Goal: Information Seeking & Learning: Learn about a topic

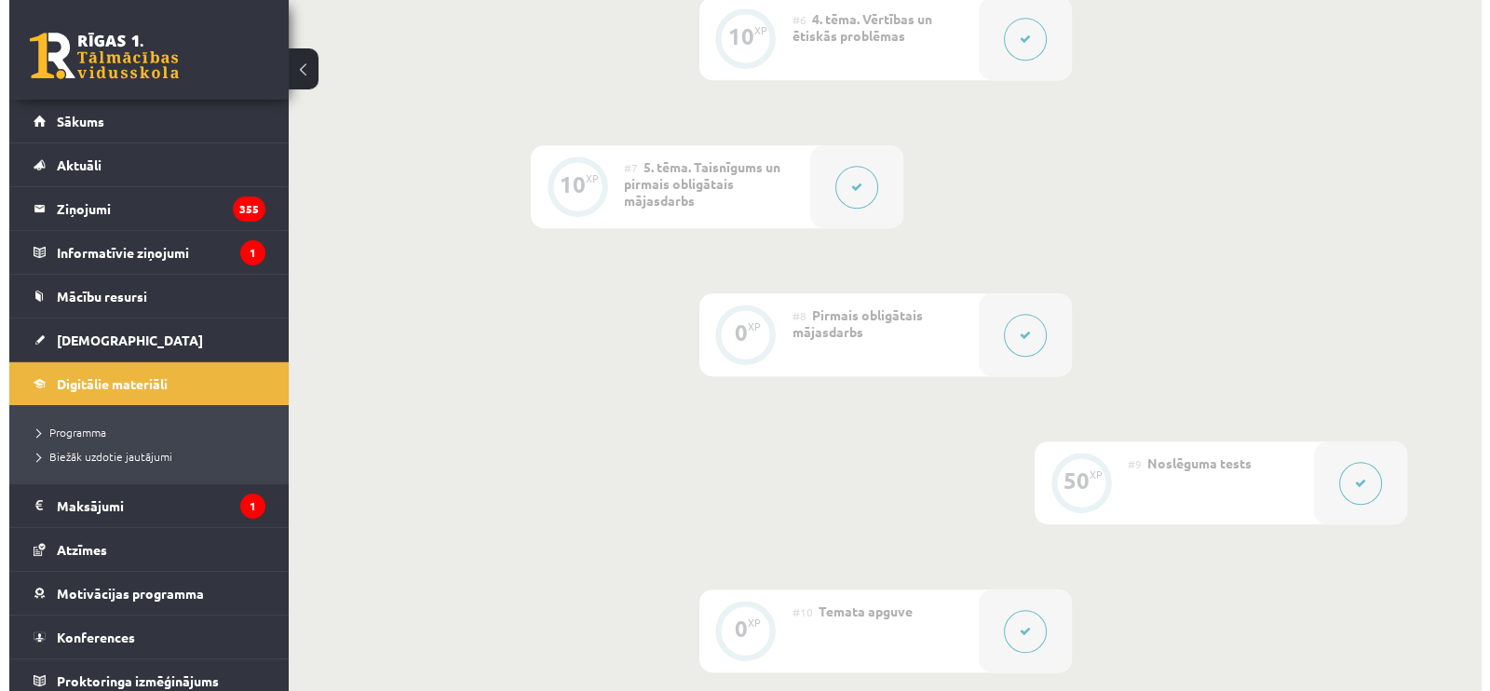
scroll to position [1374, 0]
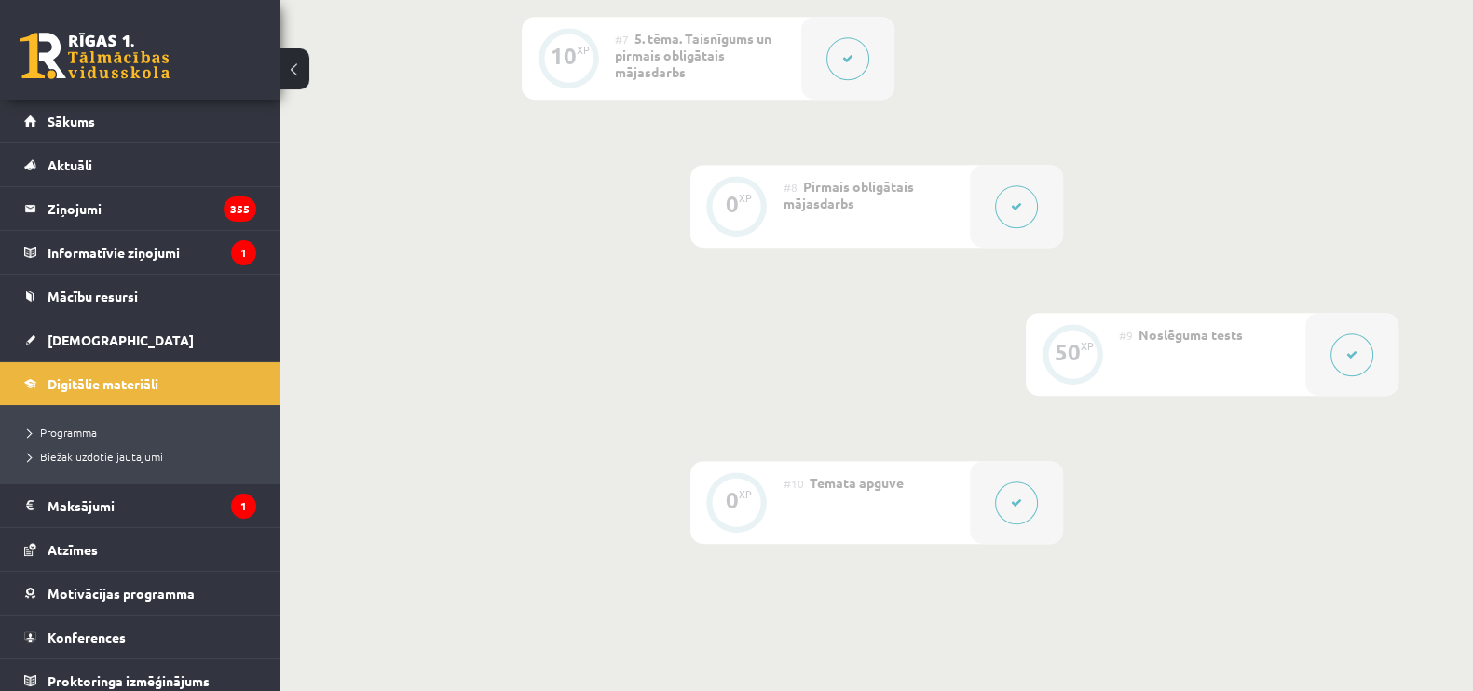
click at [1007, 203] on button at bounding box center [1016, 206] width 43 height 43
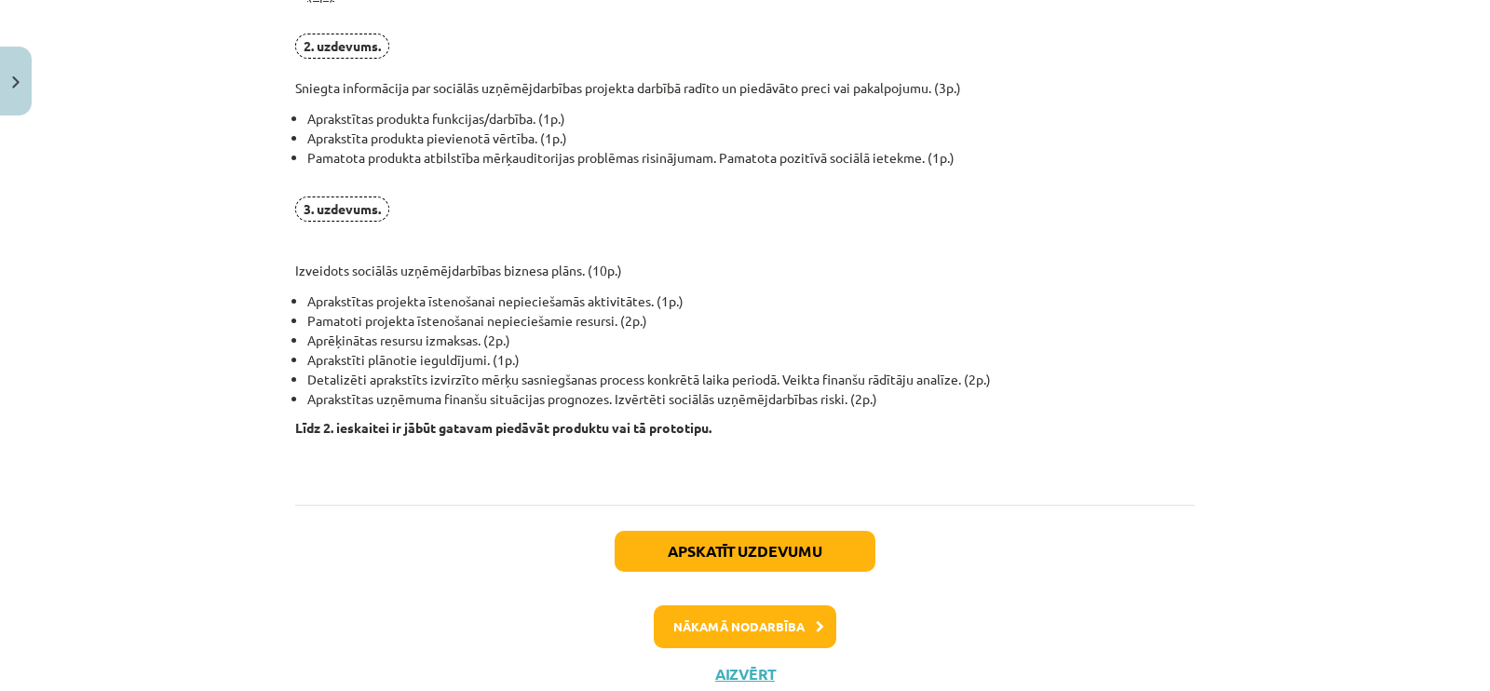
scroll to position [1490, 0]
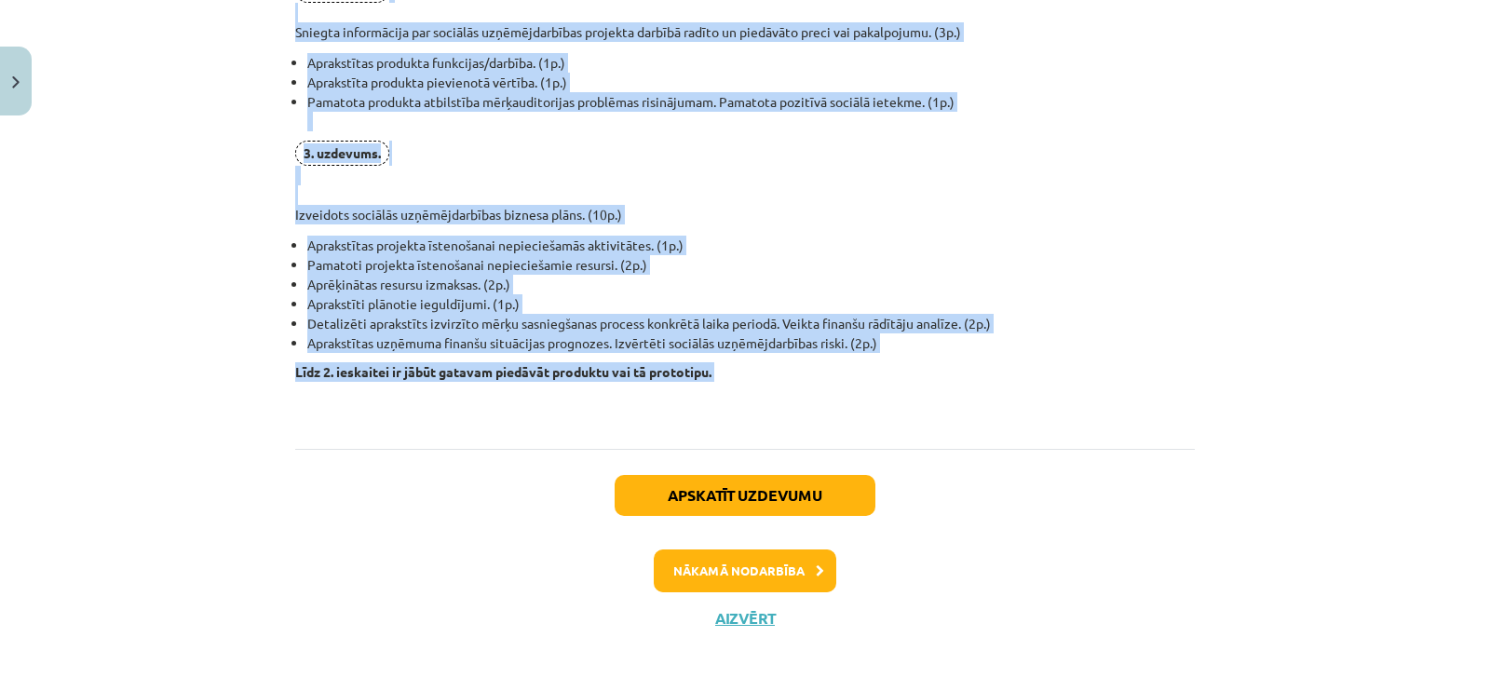
drag, startPoint x: 290, startPoint y: 190, endPoint x: 755, endPoint y: 379, distance: 501.8
copy div "Pirmais obligātais mājasdarbs visiem izglītojamajiem, visiem izglītojamajiem ku…"
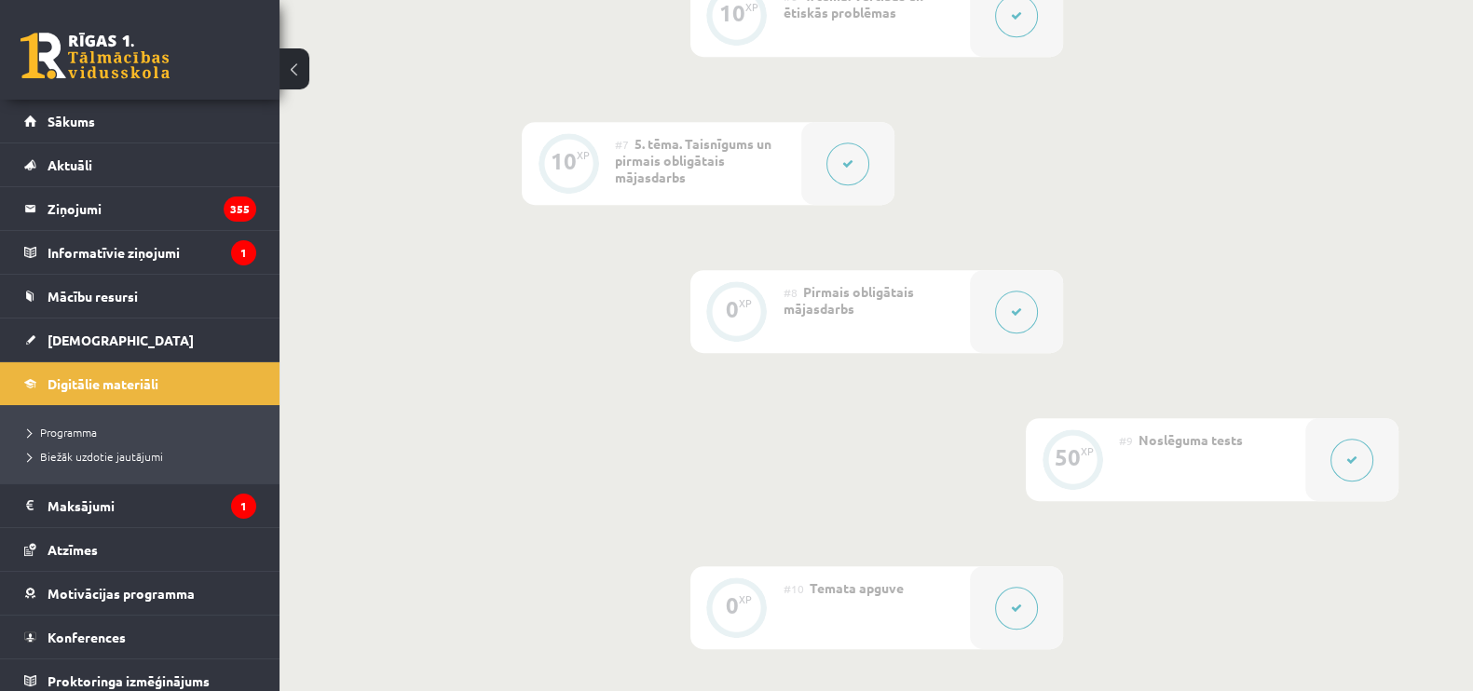
scroll to position [1272, 0]
click at [76, 330] on link "[DEMOGRAPHIC_DATA]" at bounding box center [140, 340] width 232 height 43
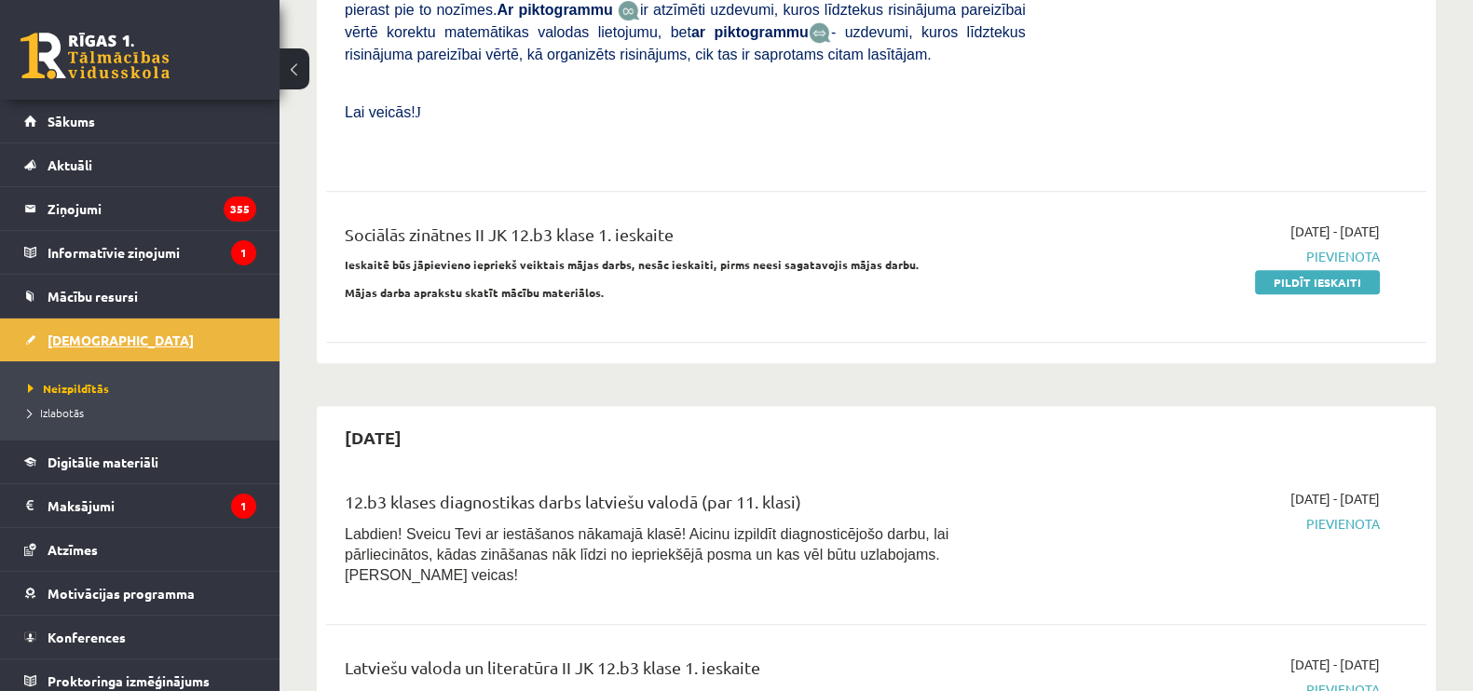
scroll to position [1068, 0]
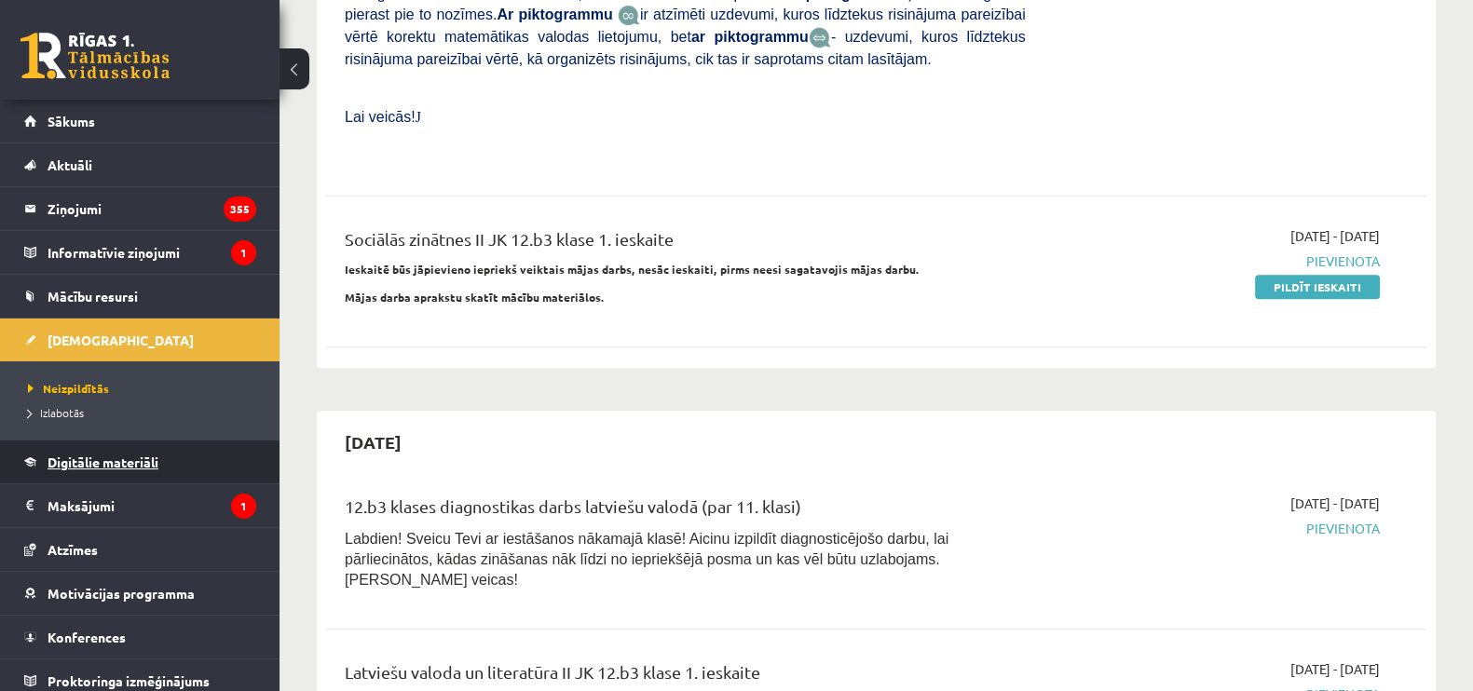
click at [102, 444] on link "Digitālie materiāli" at bounding box center [140, 462] width 232 height 43
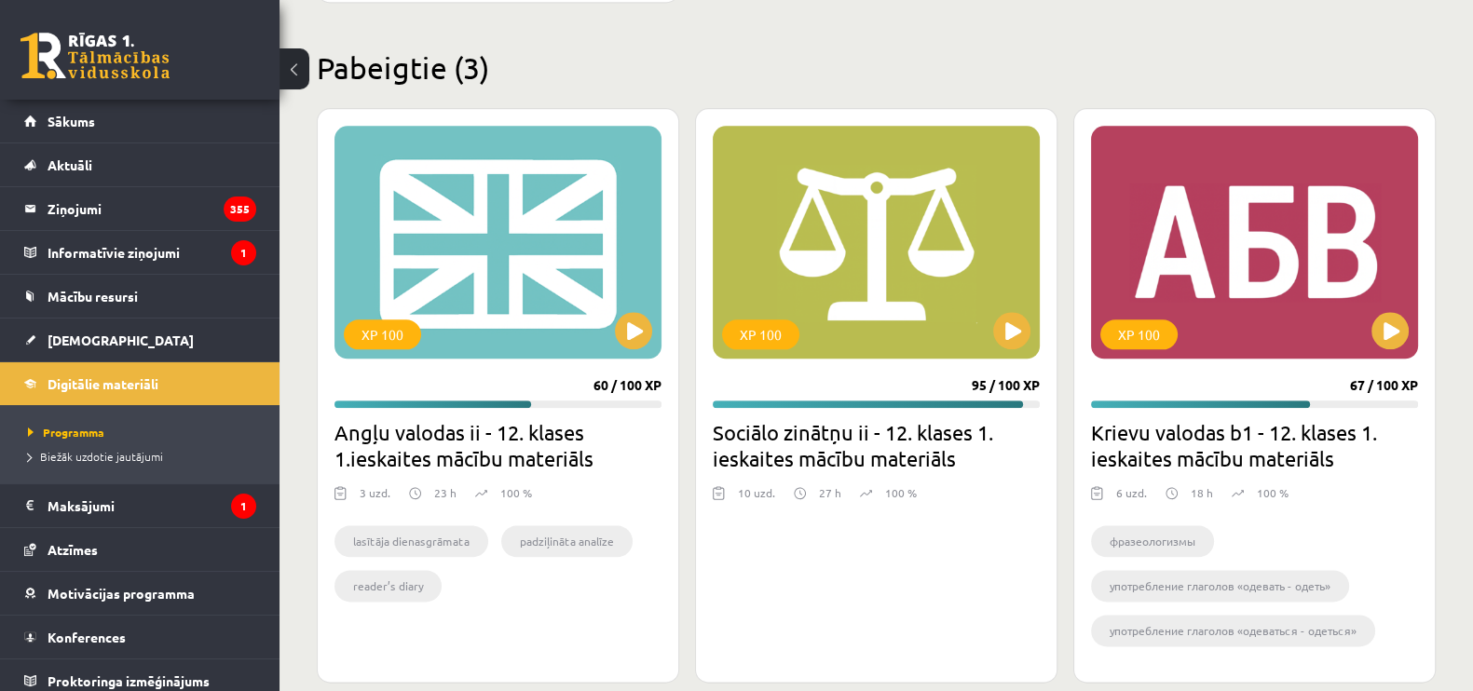
scroll to position [2771, 0]
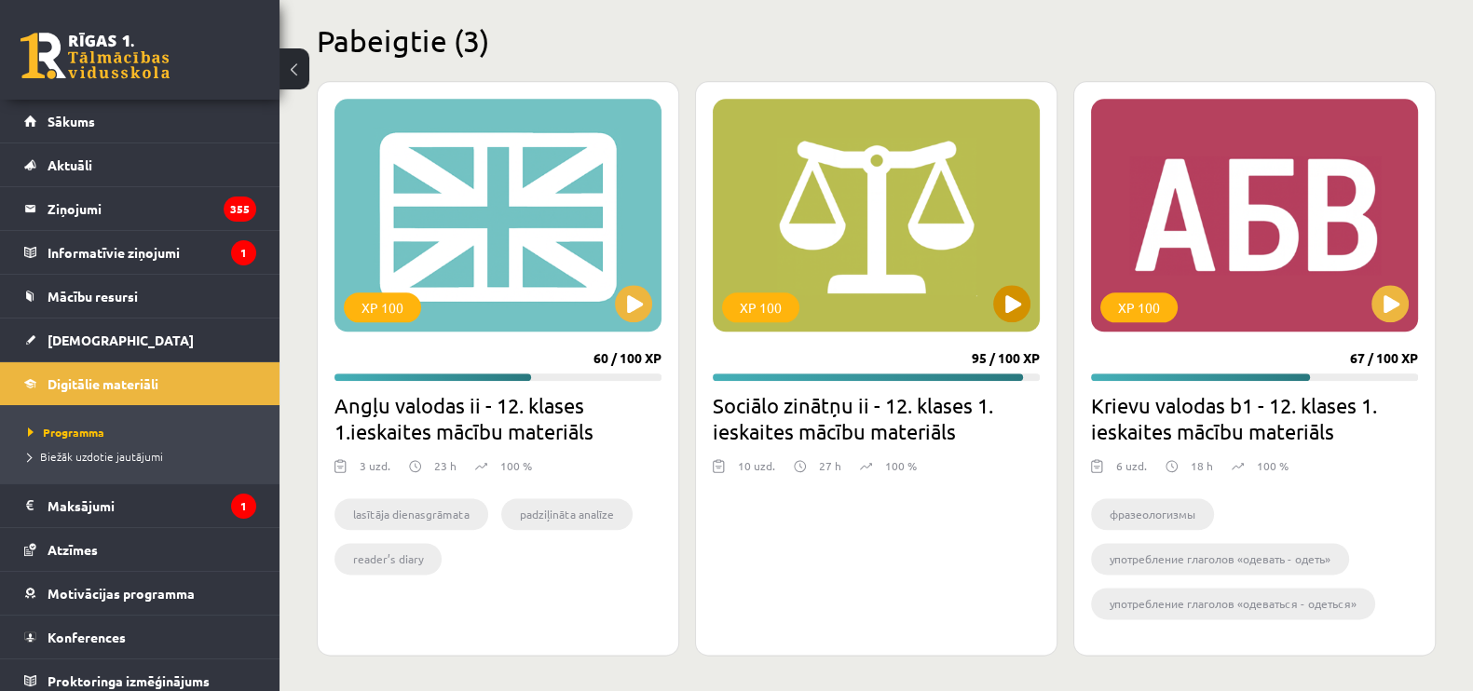
click at [862, 276] on div "XP 100" at bounding box center [876, 215] width 327 height 233
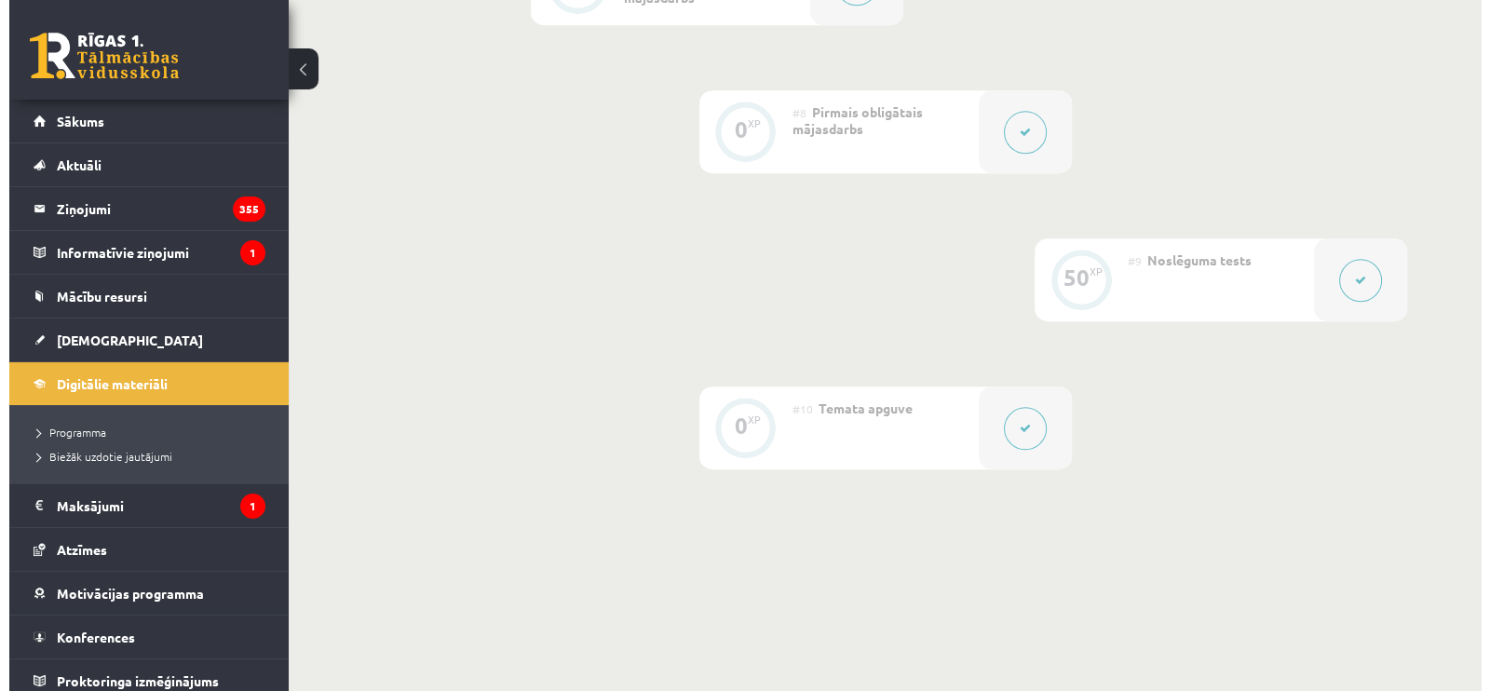
scroll to position [1449, 0]
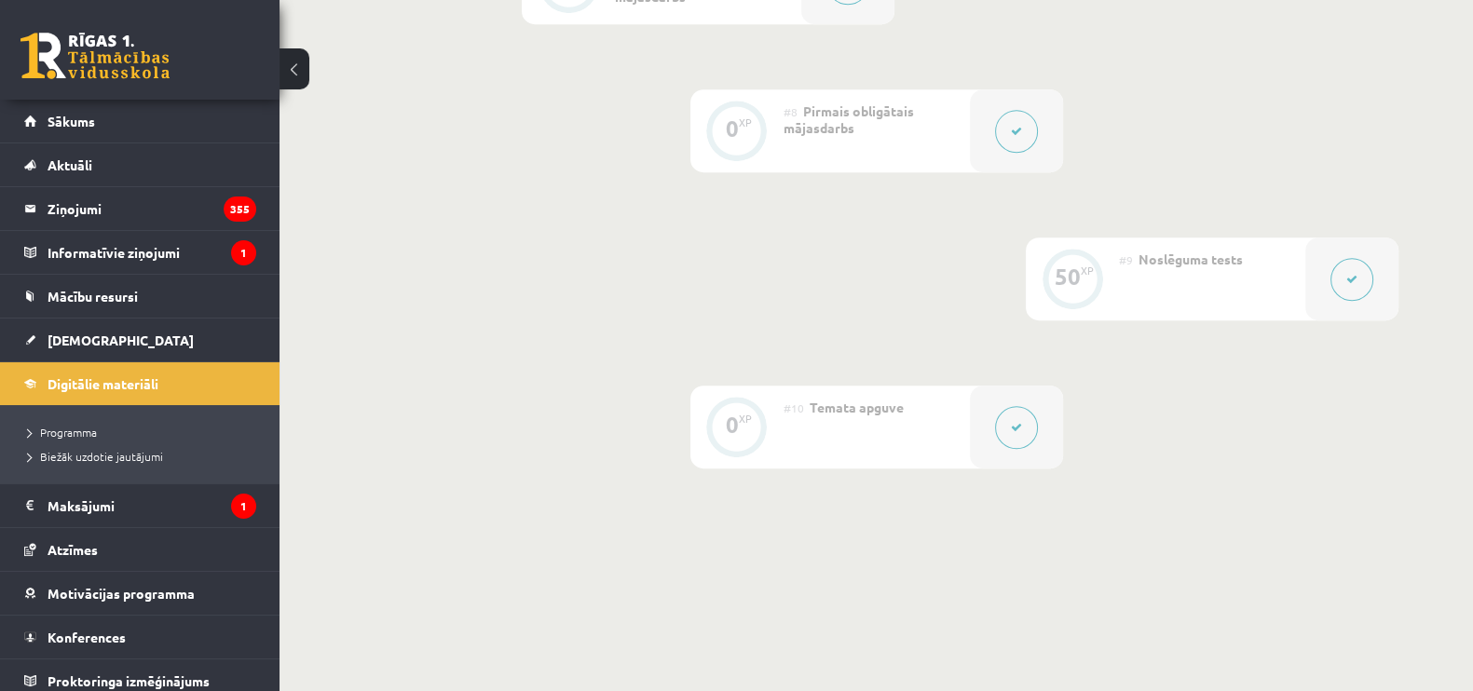
click at [1013, 149] on button at bounding box center [1016, 131] width 43 height 43
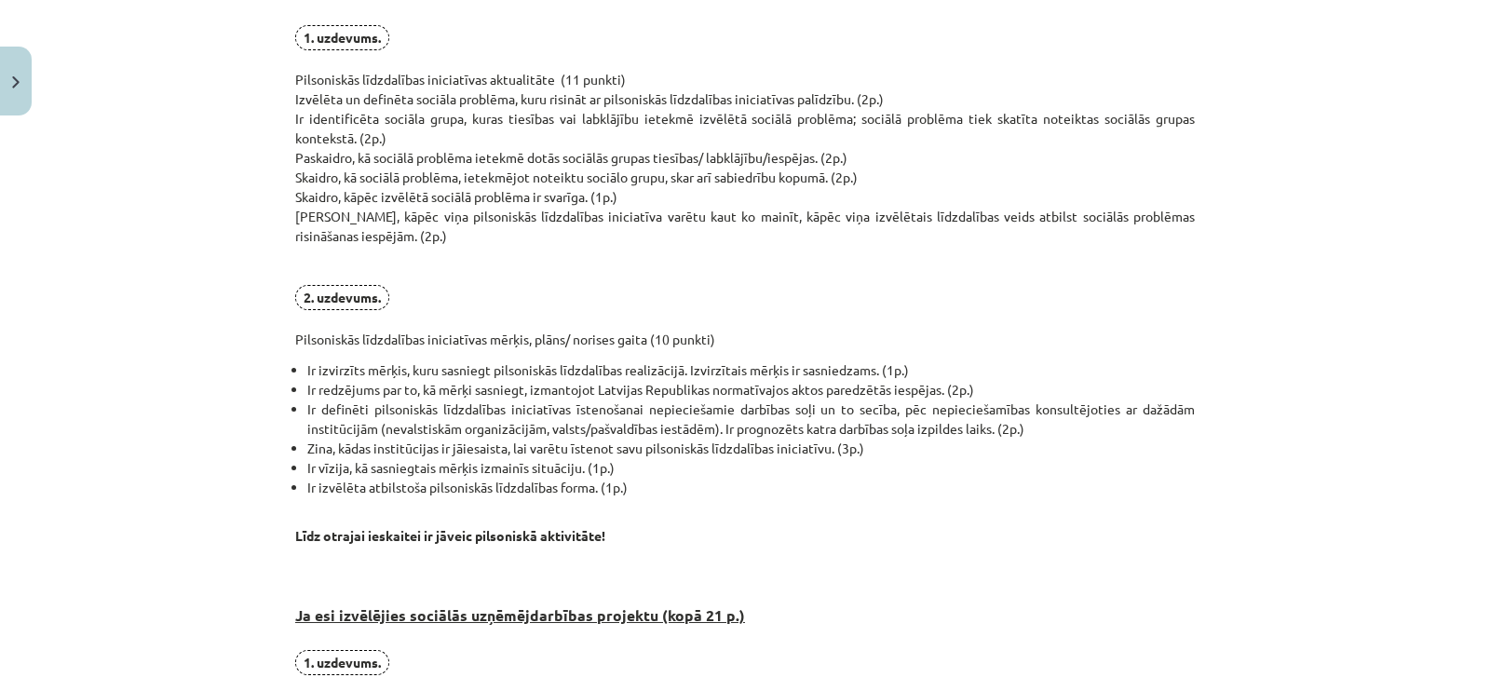
scroll to position [538, 0]
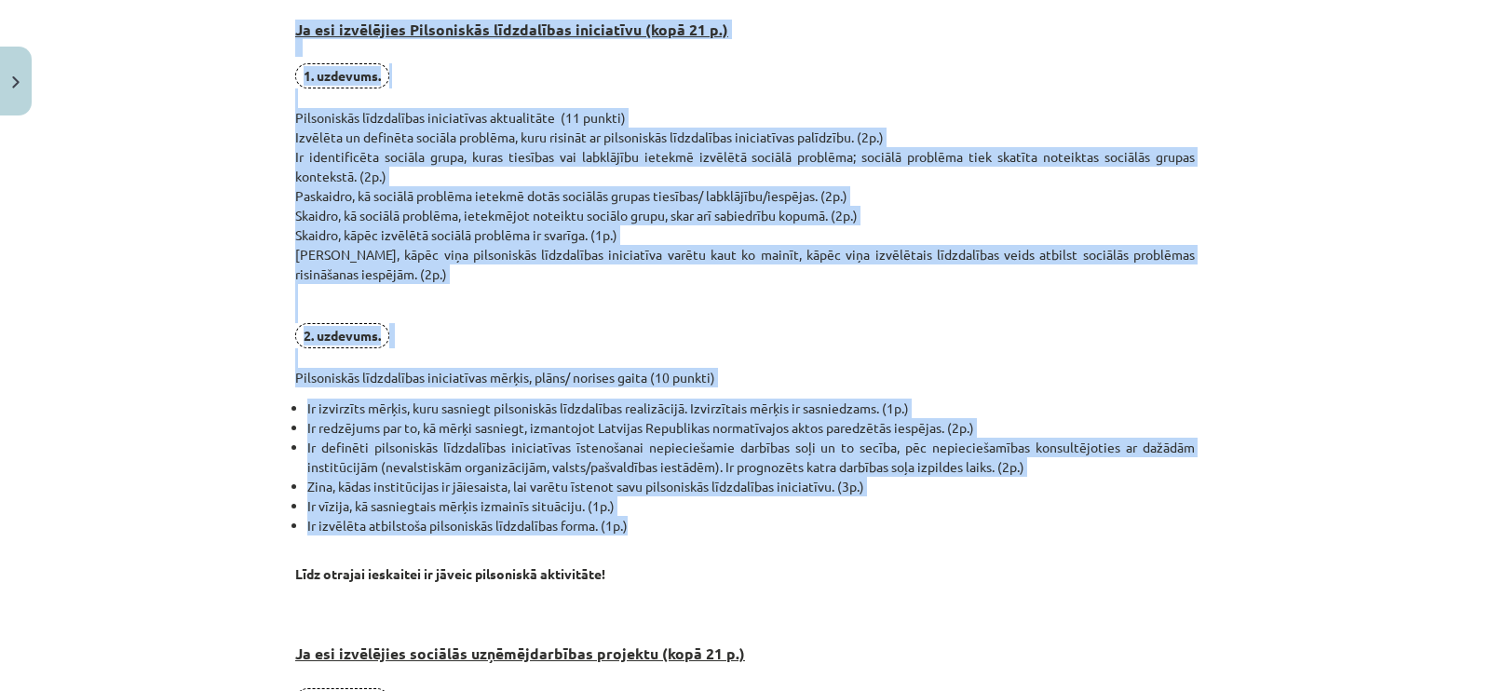
drag, startPoint x: 289, startPoint y: 30, endPoint x: 669, endPoint y: 518, distance: 618.6
click at [669, 518] on div "Pirmais obligātais mājasdarbs visiem izglītojamajiem, visiem izglītojamajiem ku…" at bounding box center [745, 584] width 900 height 1578
copy div "Lo ips dolorsitam Consectetur adipiscinge seddoeiusm (temp 61 i.) 2. utlabore. …"
click at [546, 377] on p "1. uzdevums. Pilsoniskās līdzdalības iniciatīvas aktualitāte (11 punkti) Izvēlē…" at bounding box center [745, 225] width 900 height 324
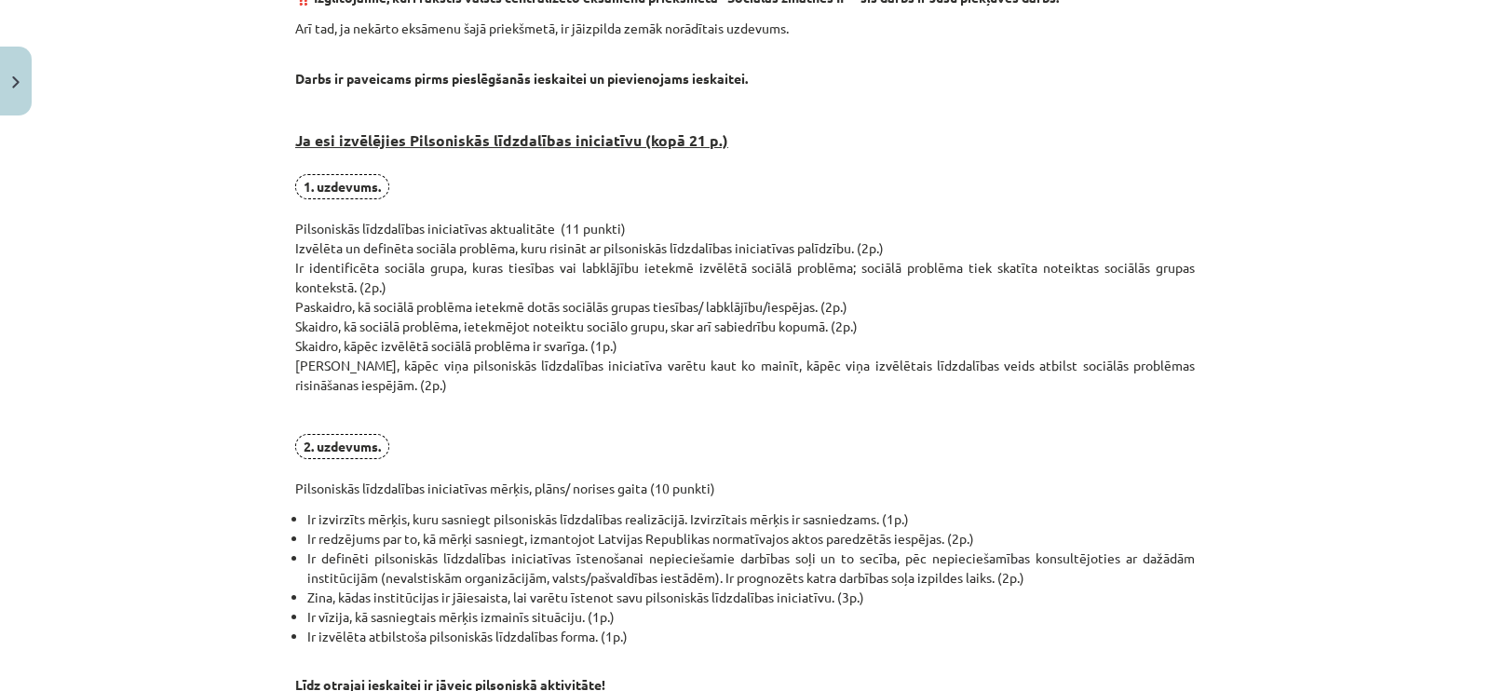
scroll to position [429, 0]
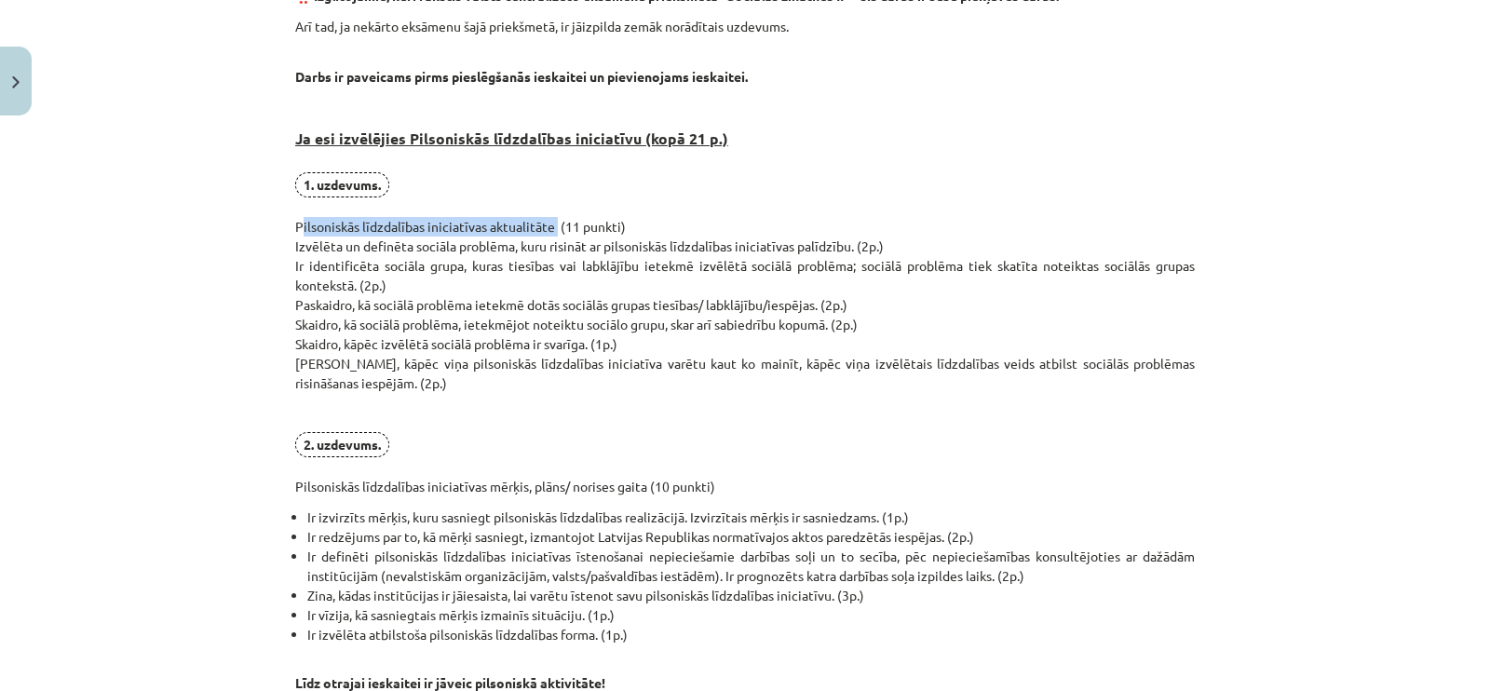
drag, startPoint x: 286, startPoint y: 221, endPoint x: 540, endPoint y: 229, distance: 254.4
click at [540, 229] on p "1. uzdevums. Pilsoniskās līdzdalības iniciatīvas aktualitāte (11 punkti) Izvēlē…" at bounding box center [745, 334] width 900 height 324
copy p "Pilsoniskās līdzdalības iniciatīvas aktualitāte"
click at [284, 244] on div "0 XP Saņemsi Sarežģīts 342 pilda Apraksts Uzdevums Palīdzība Pirmais obligātais…" at bounding box center [745, 702] width 922 height 2017
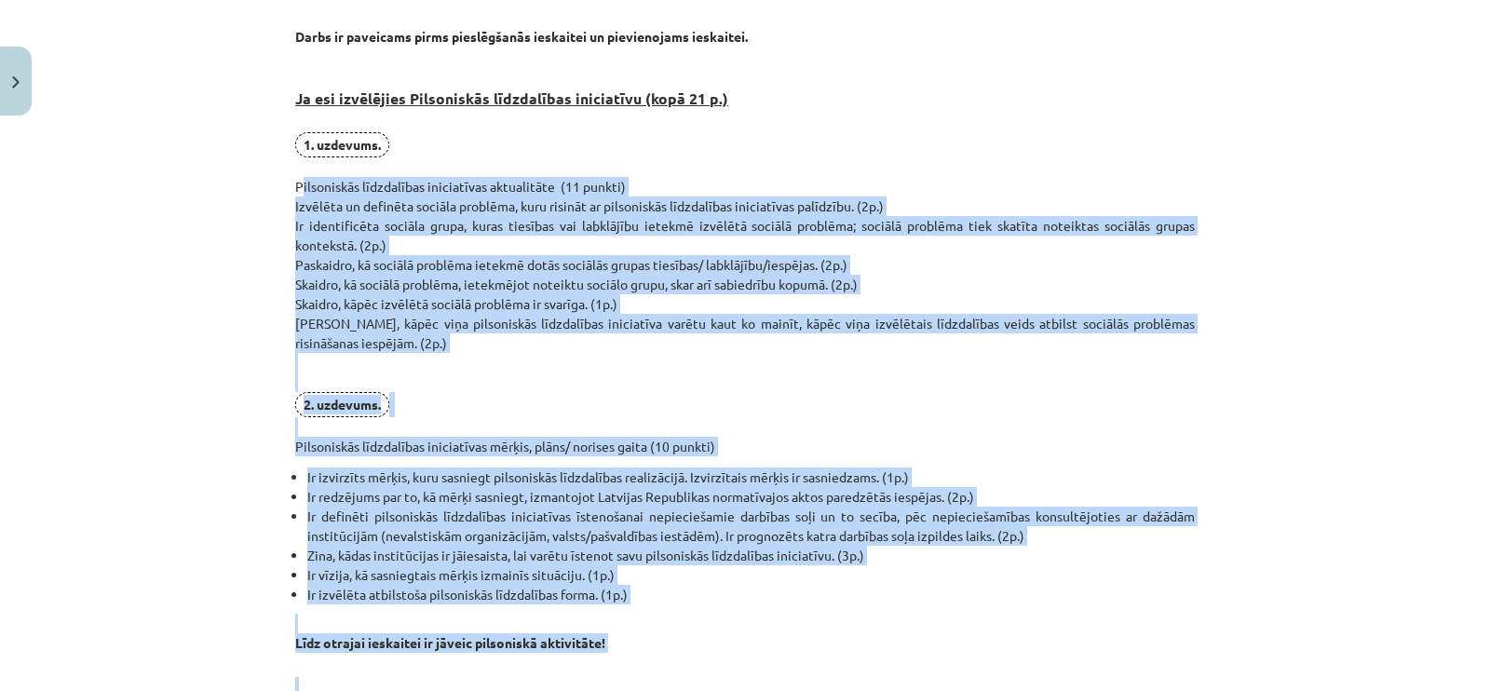
scroll to position [517, 0]
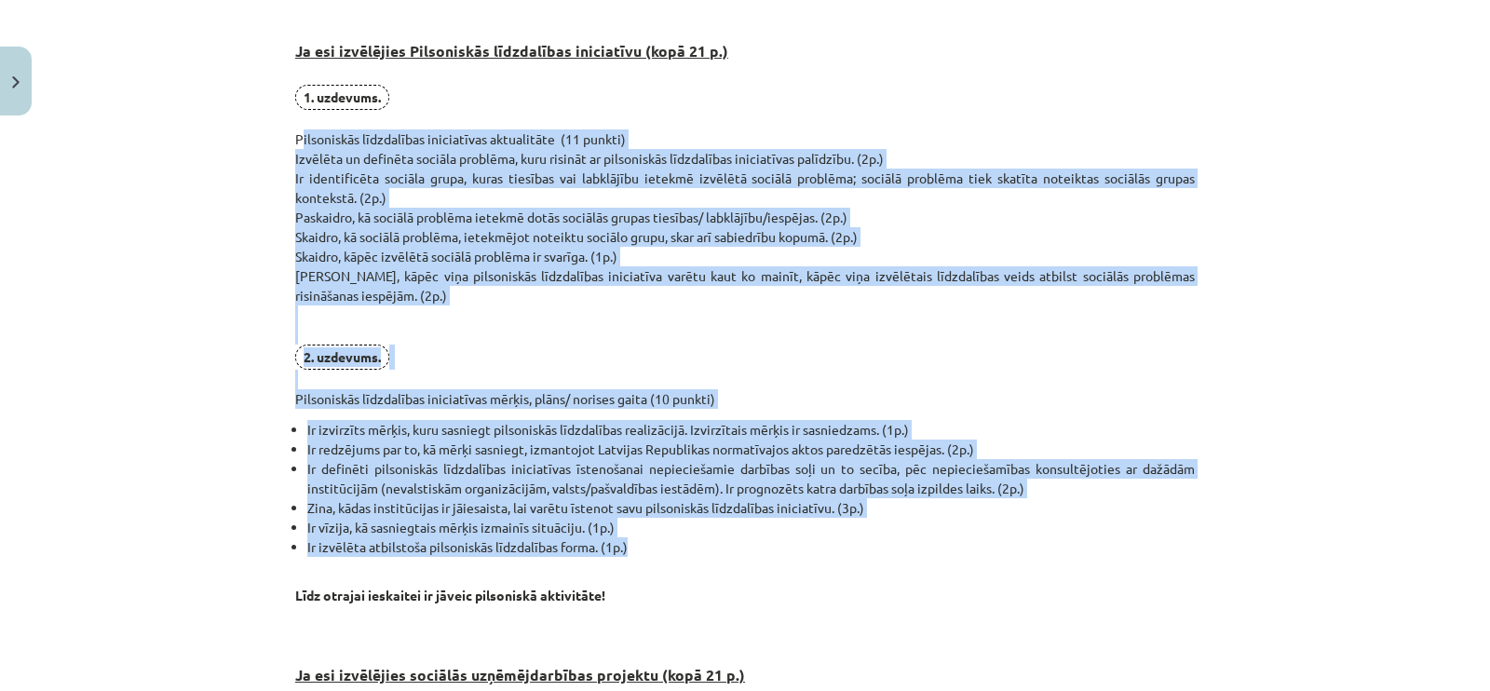
drag, startPoint x: 289, startPoint y: 226, endPoint x: 645, endPoint y: 539, distance: 473.9
click at [645, 539] on div "Pirmais obligātais mājasdarbs visiem izglītojamajiem, visiem izglītojamajiem ku…" at bounding box center [745, 605] width 900 height 1578
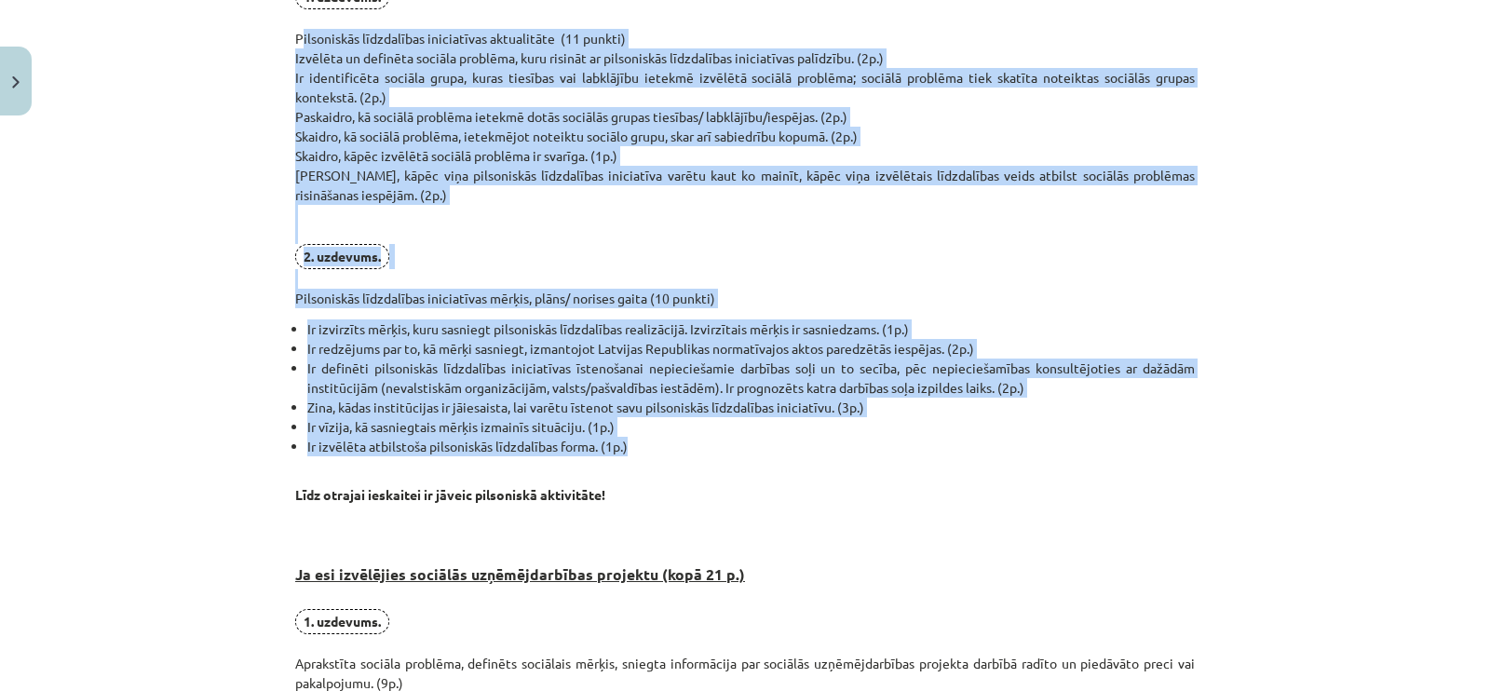
scroll to position [598, 0]
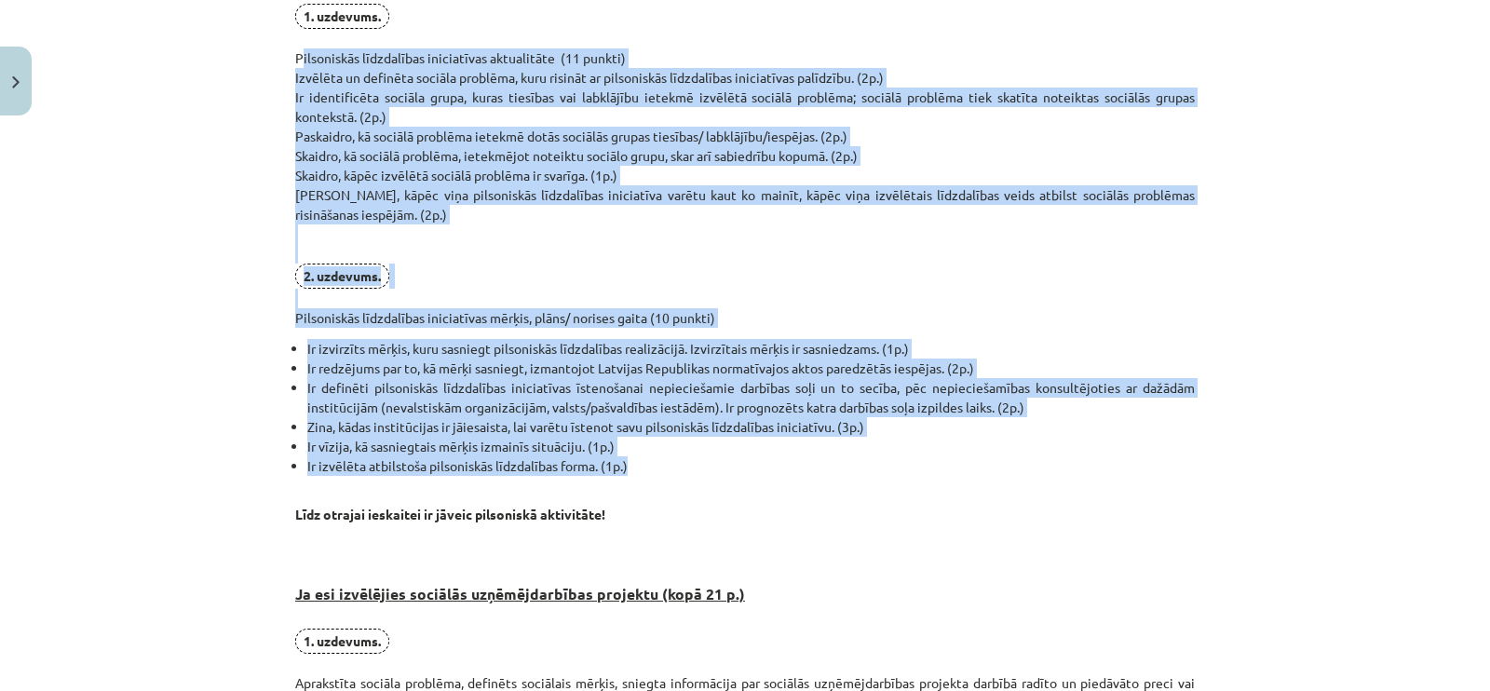
copy div "Loremipsumd sitametcons adipiscinge seddoeiusmo (11 tempor) Incididu ut laboree…"
click at [602, 289] on p "1. uzdevums. Pilsoniskās līdzdalības iniciatīvas aktualitāte (11 punkti) Izvēlē…" at bounding box center [745, 166] width 900 height 324
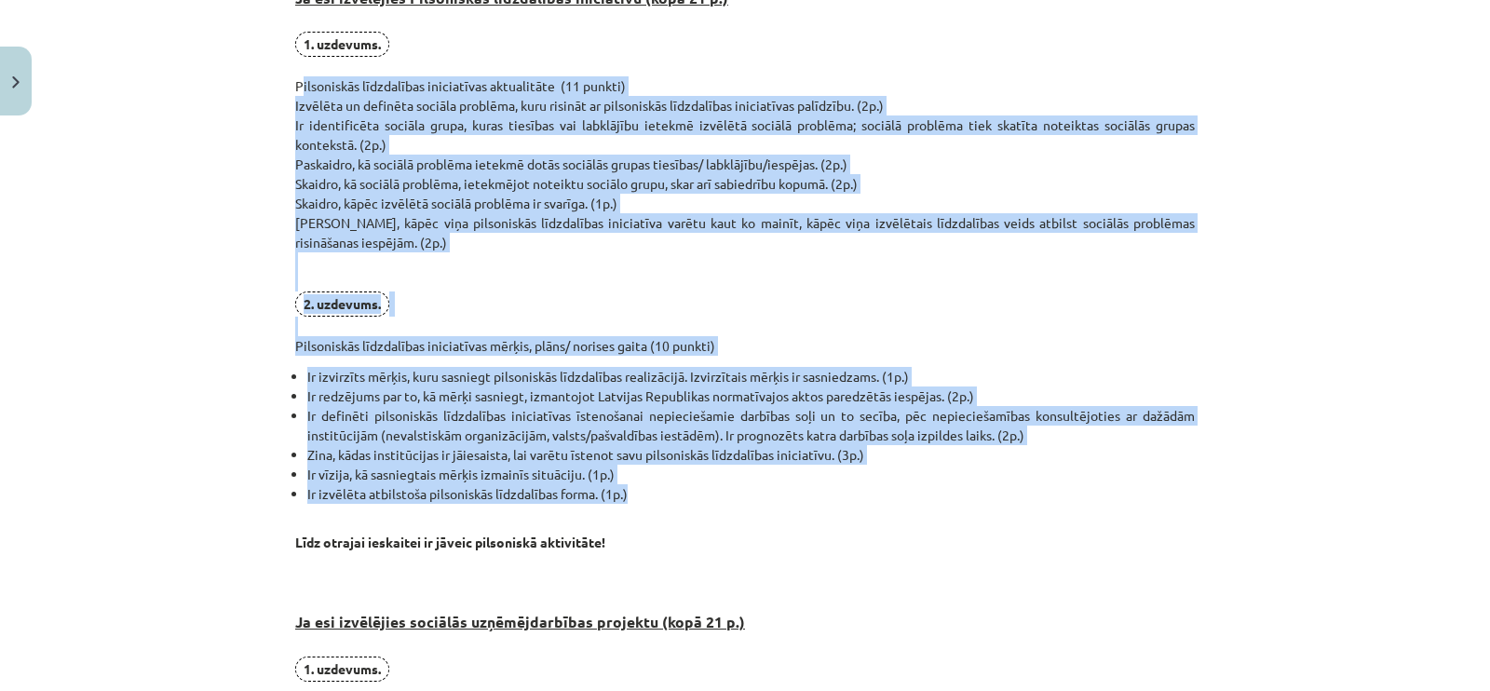
scroll to position [567, 0]
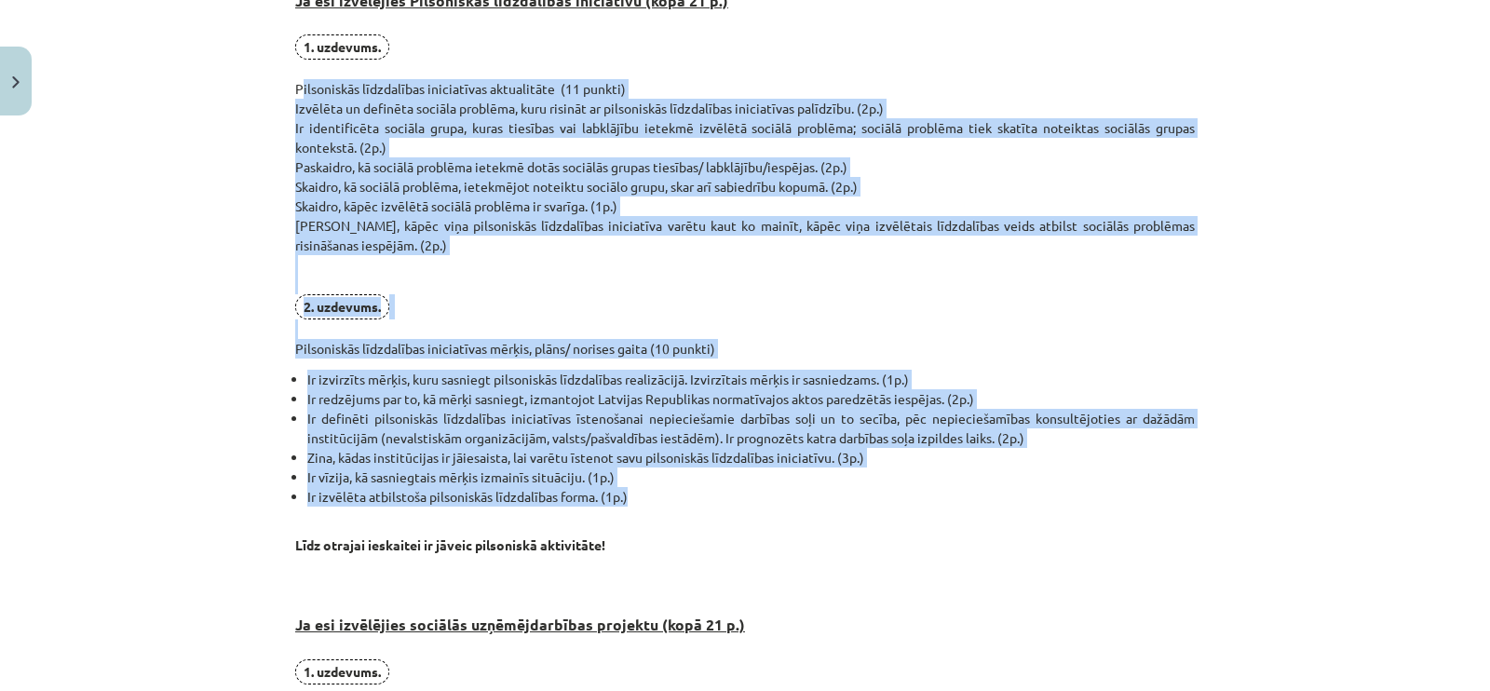
click at [691, 327] on p "1. uzdevums. Pilsoniskās līdzdalības iniciatīvas aktualitāte (11 punkti) Izvēlē…" at bounding box center [745, 196] width 900 height 324
